Goal: Task Accomplishment & Management: Complete application form

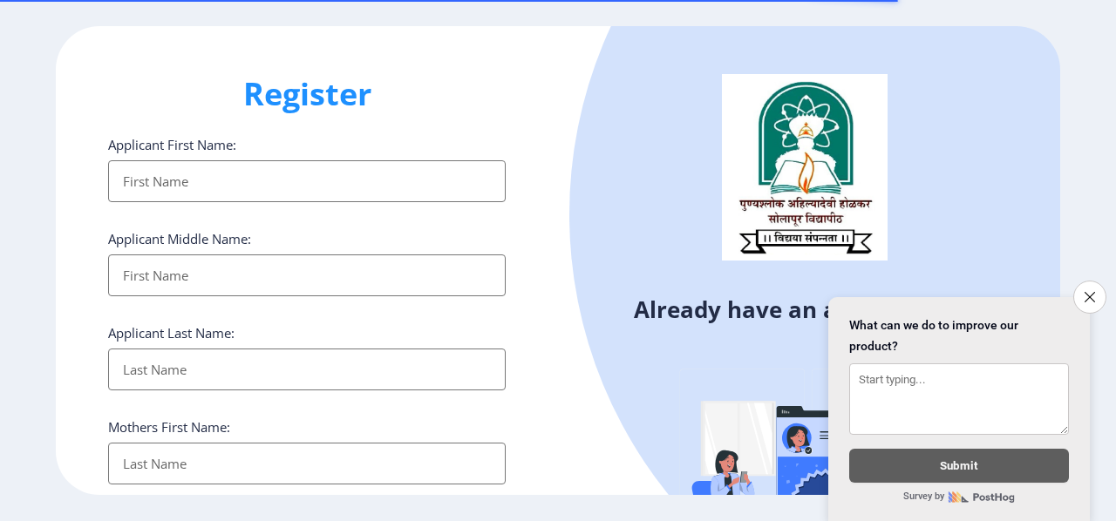
select select
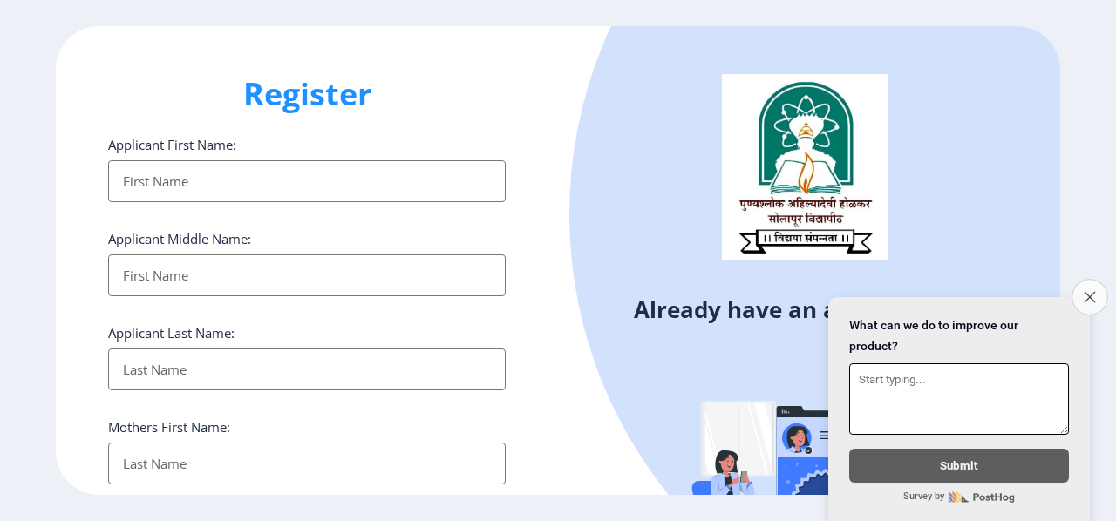
click at [1087, 291] on icon "Close survey" at bounding box center [1089, 296] width 11 height 11
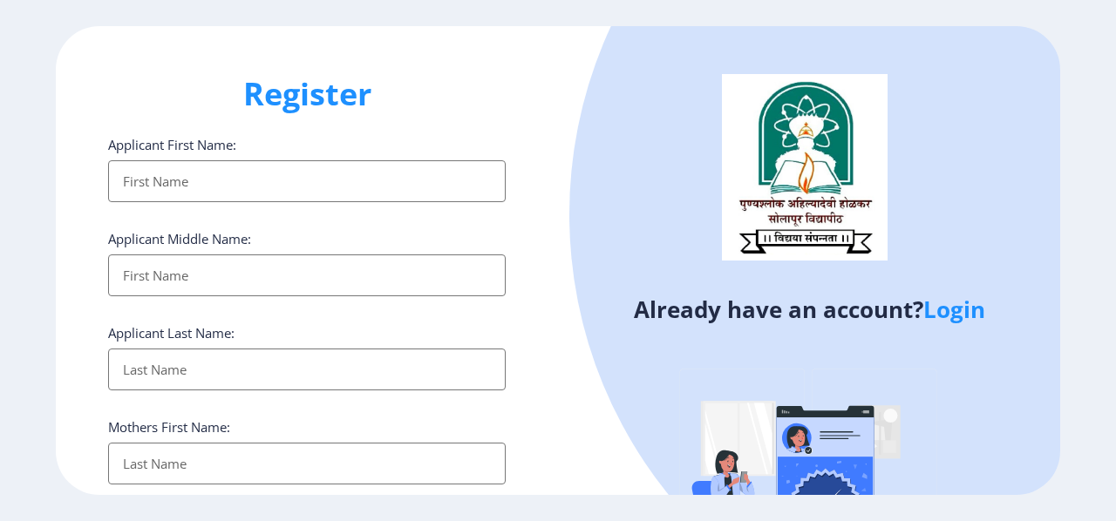
click at [968, 309] on link "Login" at bounding box center [954, 309] width 62 height 31
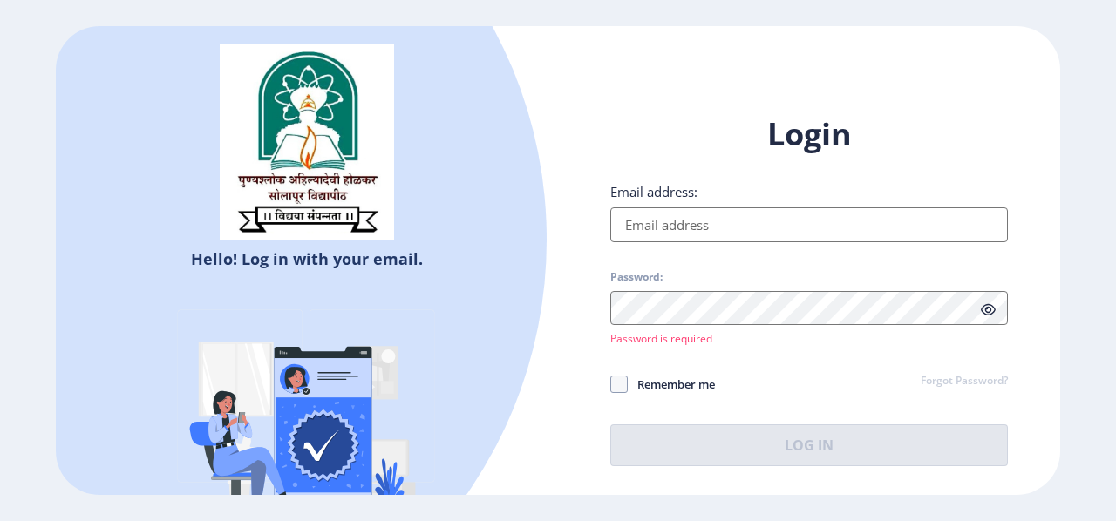
click at [680, 241] on input "Email address:" at bounding box center [808, 224] width 397 height 35
click at [654, 231] on input "Email address:" at bounding box center [808, 224] width 397 height 35
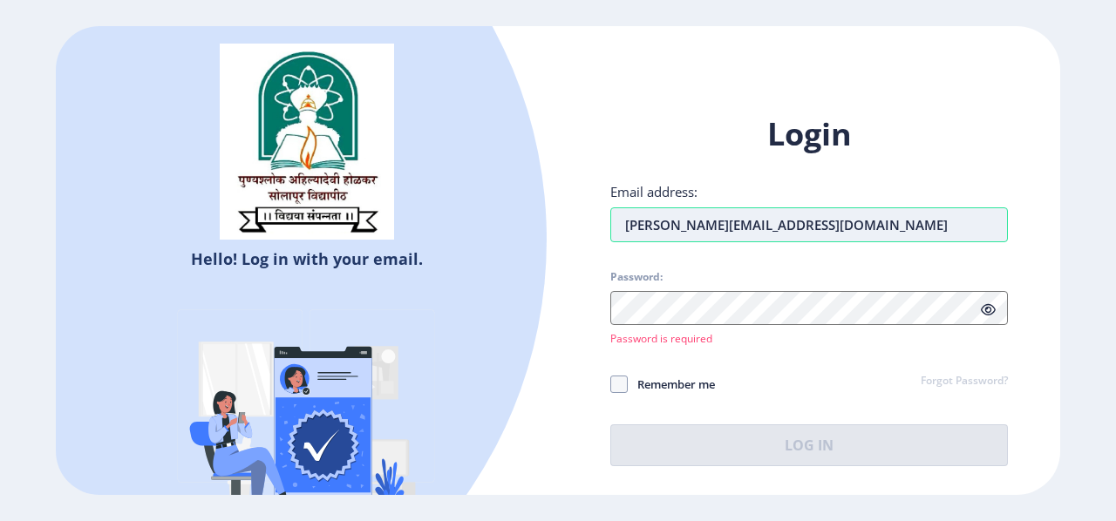
type input "[PERSON_NAME][EMAIL_ADDRESS][DOMAIN_NAME]"
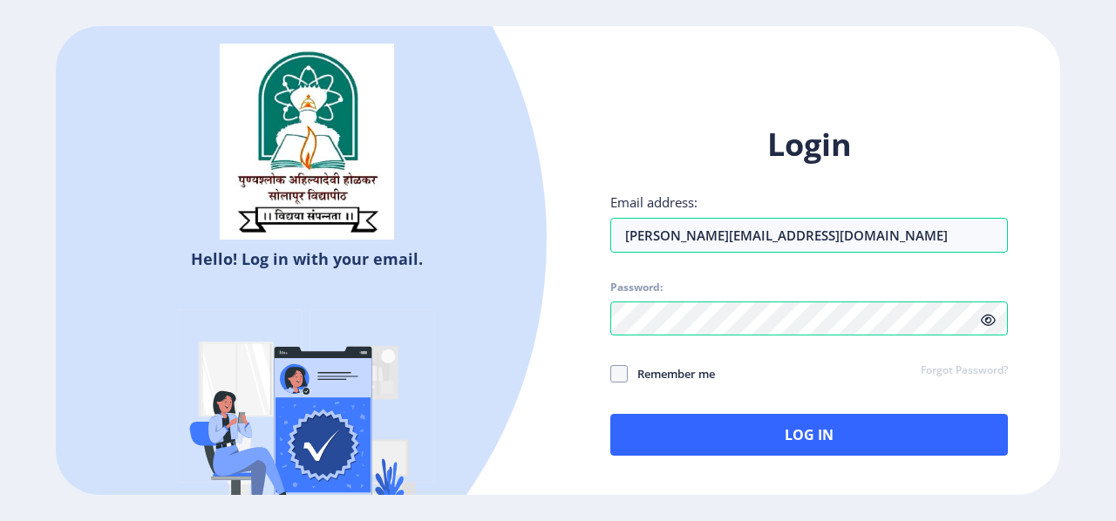
click at [984, 316] on icon at bounding box center [988, 320] width 15 height 13
click at [615, 374] on span at bounding box center [618, 373] width 17 height 17
click at [611, 374] on input "Remember me" at bounding box center [610, 373] width 1 height 1
checkbox input "true"
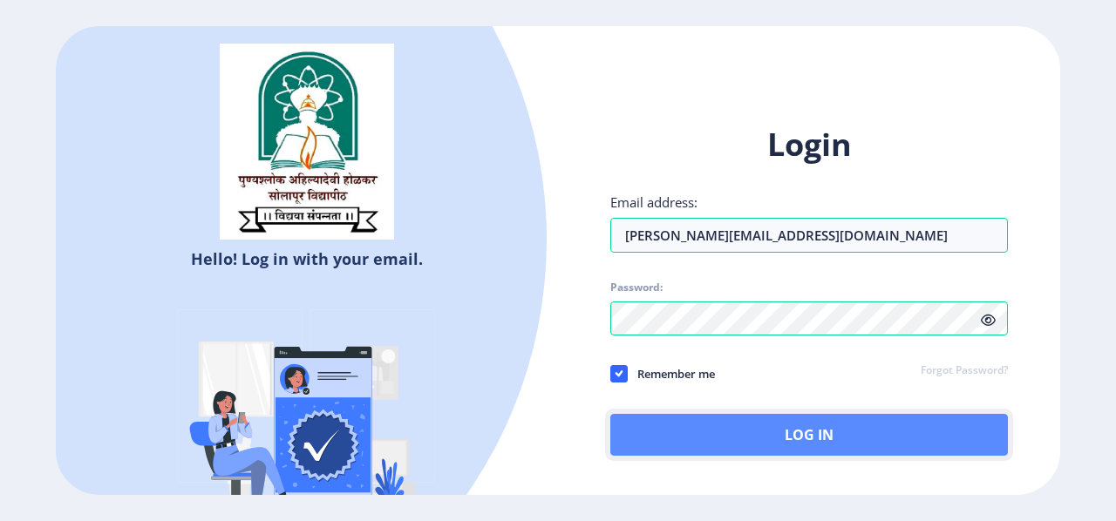
click at [690, 432] on button "Log In" at bounding box center [808, 435] width 397 height 42
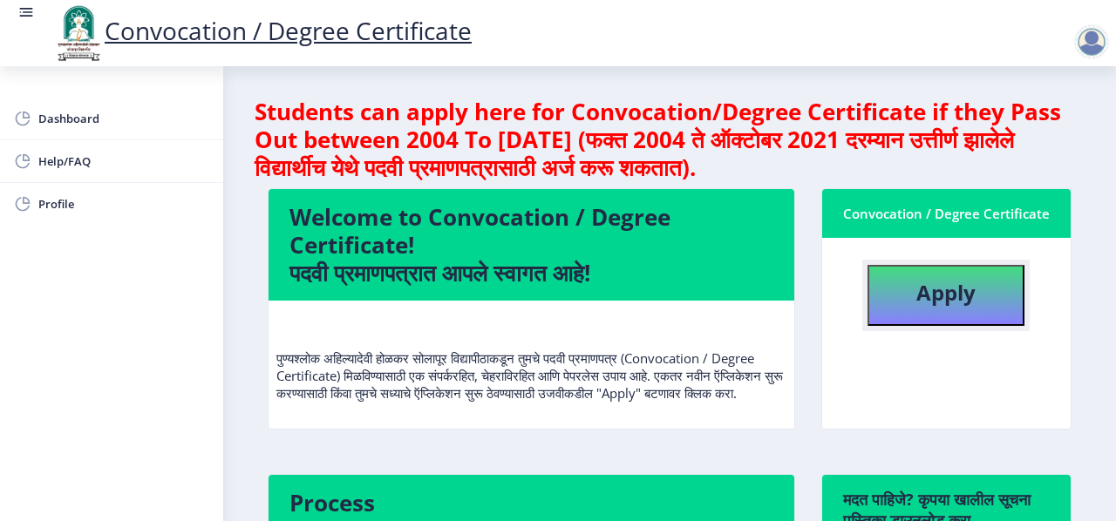
click at [954, 304] on b "Apply" at bounding box center [945, 292] width 59 height 29
select select
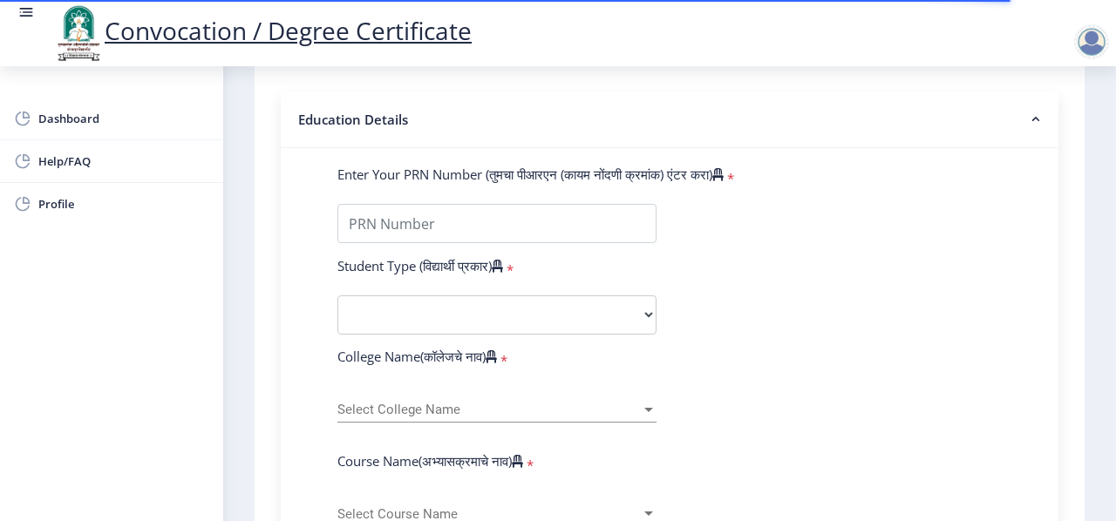
scroll to position [384, 0]
